Goal: Browse casually: Explore the website without a specific task or goal

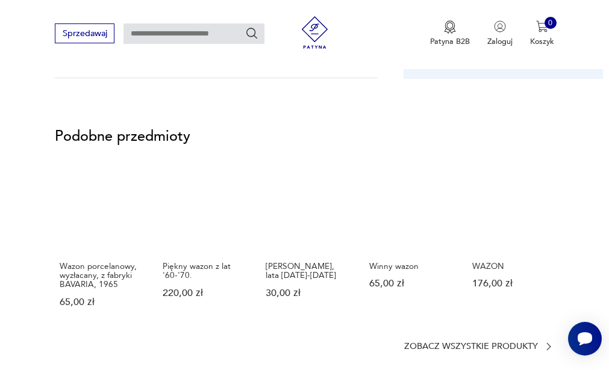
scroll to position [843, 0]
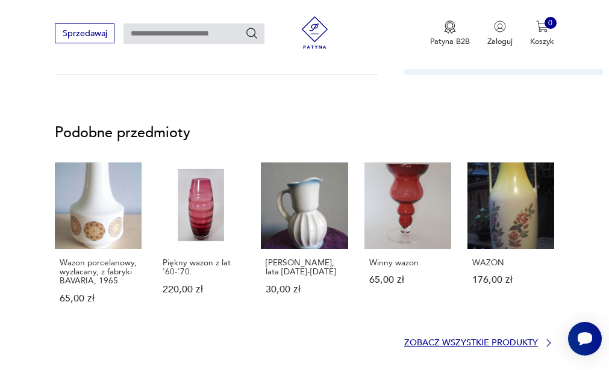
click at [495, 343] on p "Zobacz wszystkie produkty" at bounding box center [471, 343] width 134 height 7
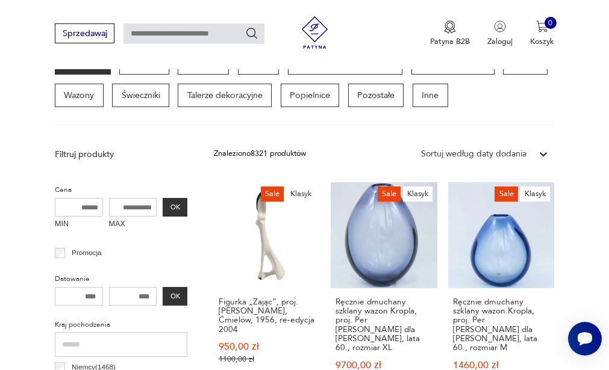
scroll to position [342, 0]
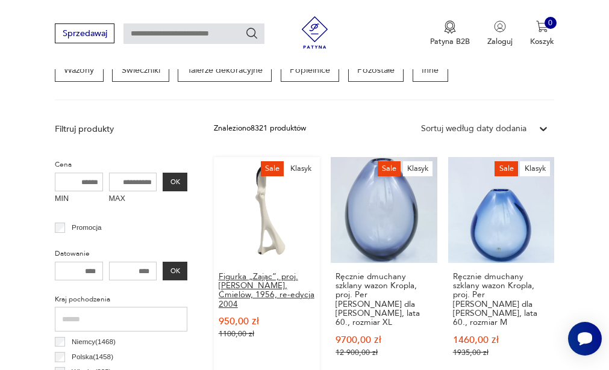
click at [260, 289] on h3 "Figurka „Zając”, proj. Mieczysław Naruszewicz, Ćmielów, 1956, re-edycja 2004" at bounding box center [267, 290] width 96 height 37
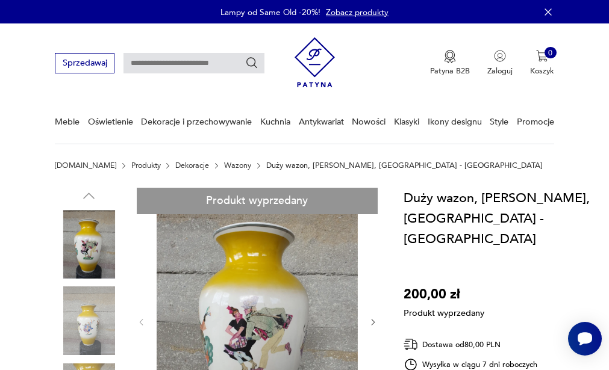
click at [550, 11] on icon "button" at bounding box center [548, 12] width 12 height 12
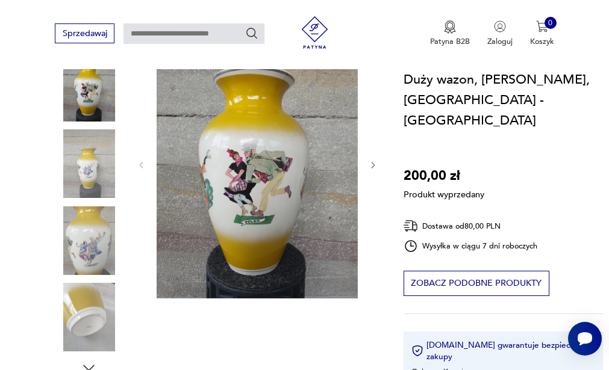
scroll to position [161, 0]
